Goal: Task Accomplishment & Management: Manage account settings

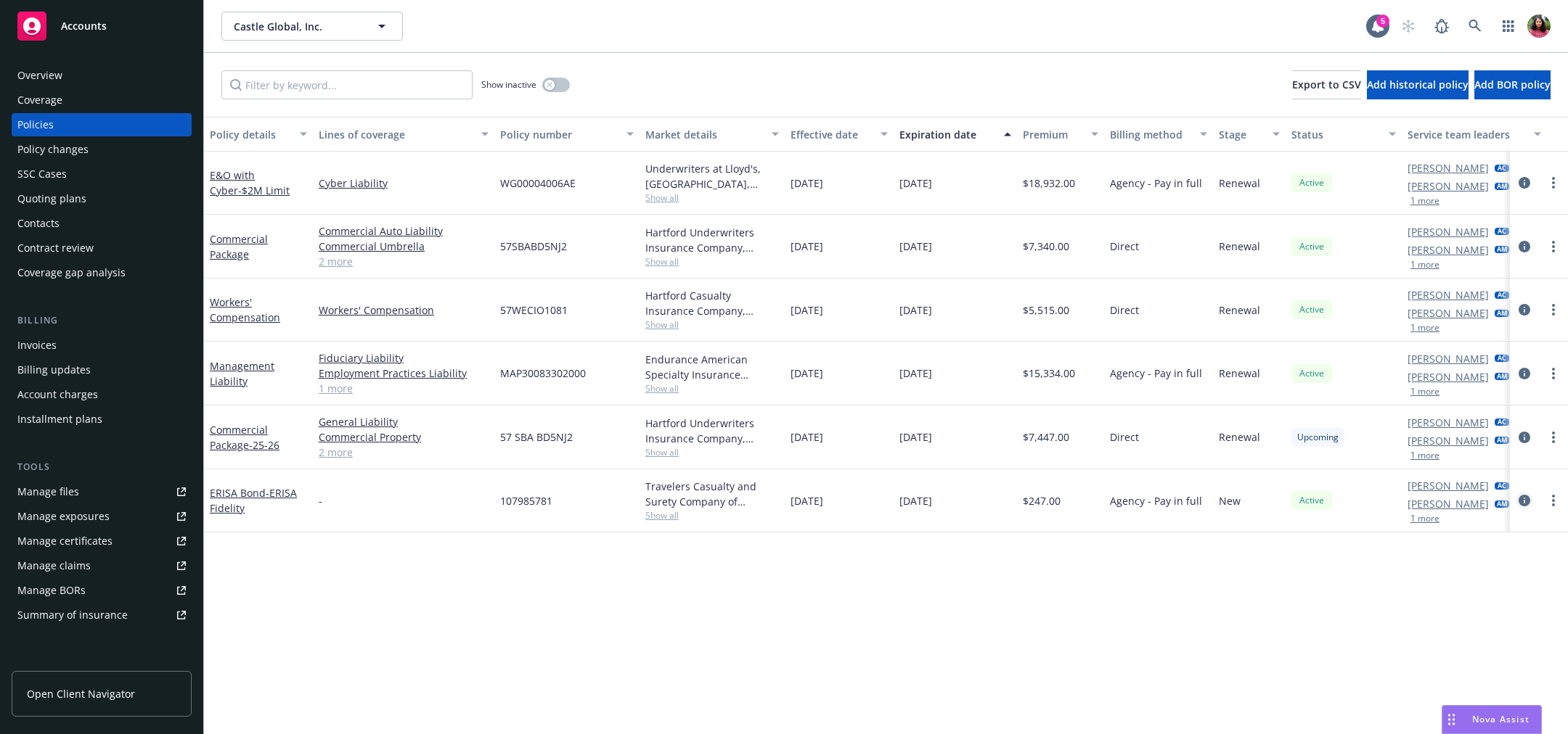
click at [1525, 495] on icon "circleInformation" at bounding box center [1524, 500] width 11 height 11
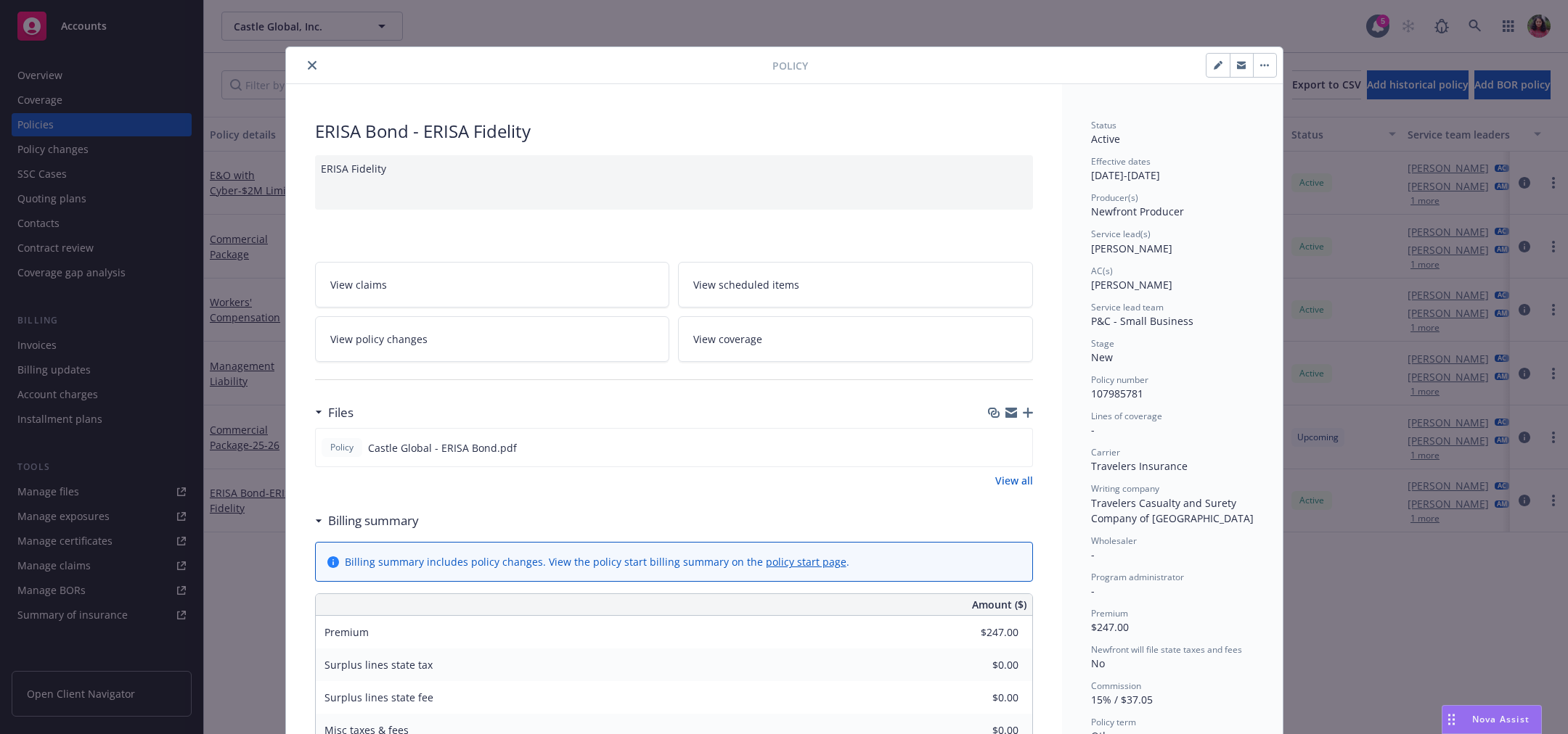
click at [1264, 65] on icon "button" at bounding box center [1265, 65] width 2 height 2
click at [1206, 124] on div "Status" at bounding box center [1172, 125] width 163 height 12
click at [1257, 70] on button "button" at bounding box center [1264, 65] width 24 height 24
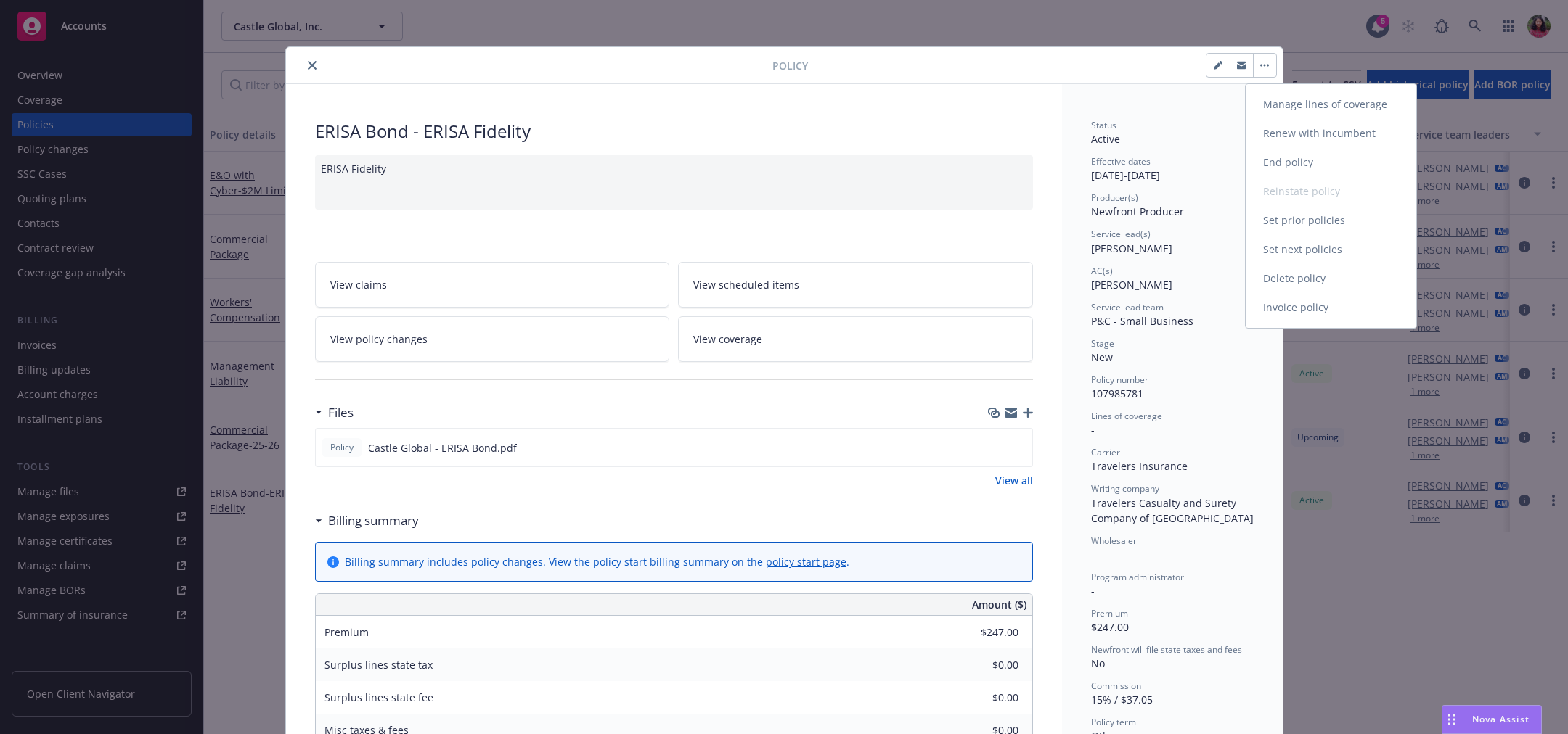
click at [1269, 108] on link "Manage lines of coverage" at bounding box center [1331, 104] width 171 height 29
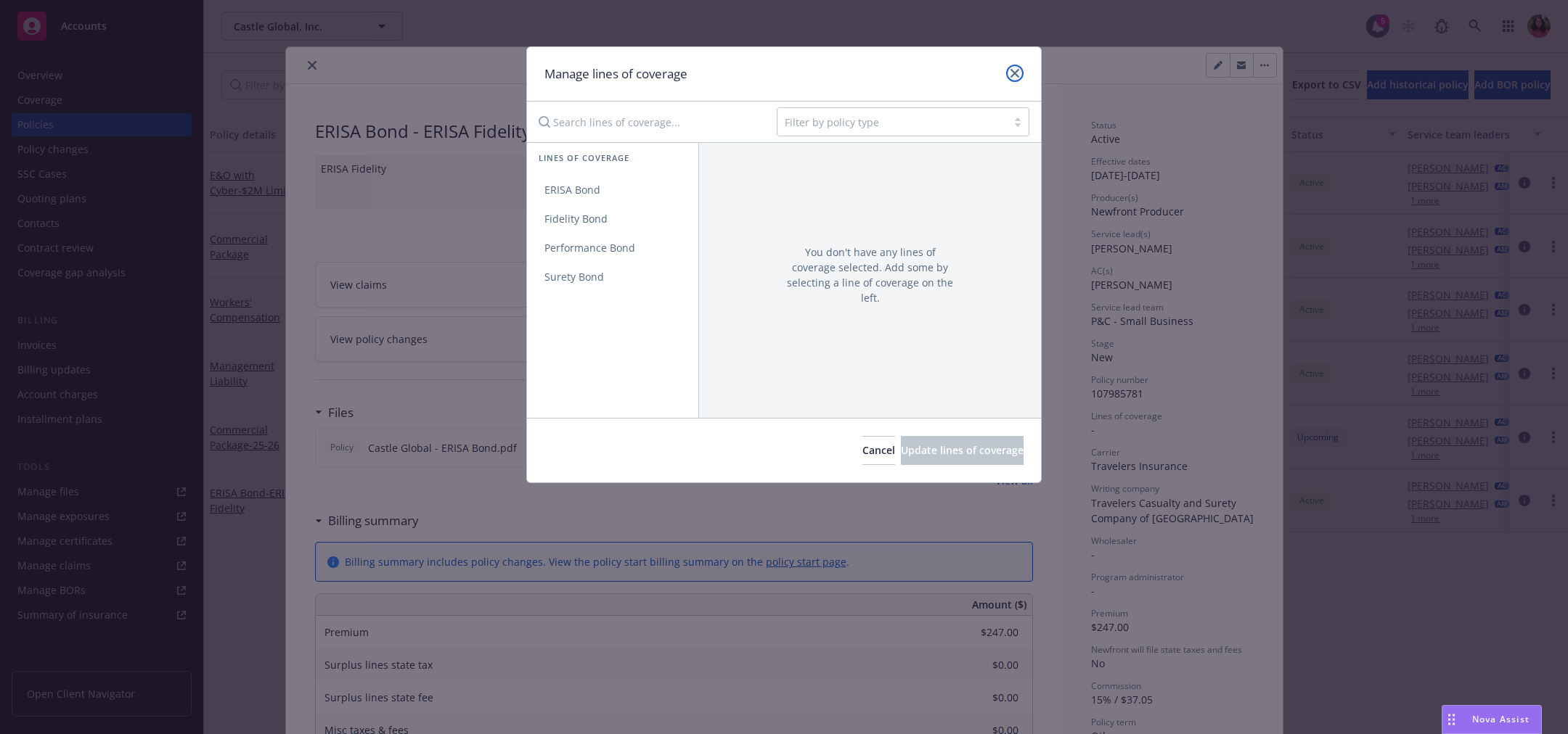
click at [1017, 71] on icon "close" at bounding box center [1015, 73] width 9 height 9
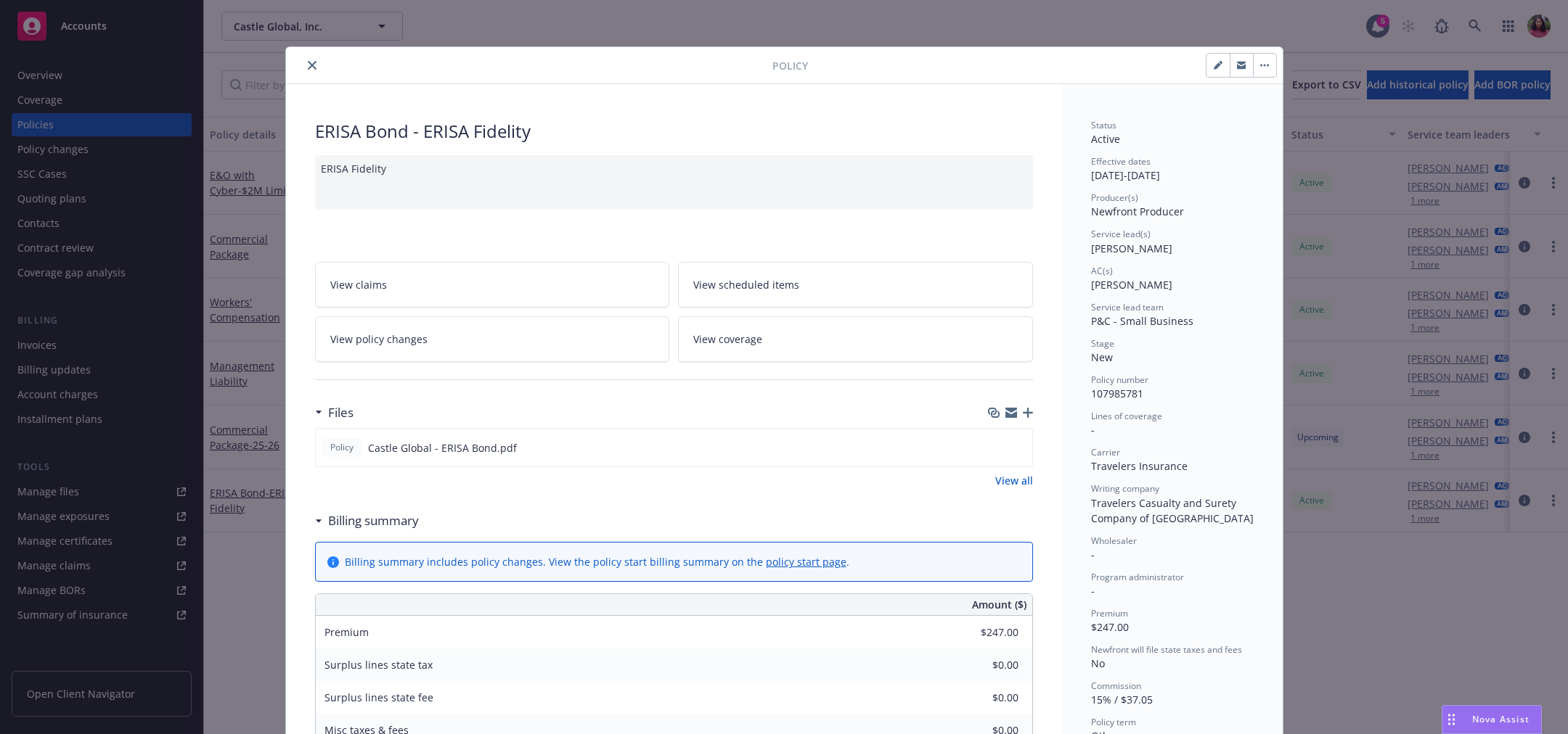
click at [1253, 63] on button "button" at bounding box center [1264, 65] width 24 height 24
